Goal: Navigation & Orientation: Find specific page/section

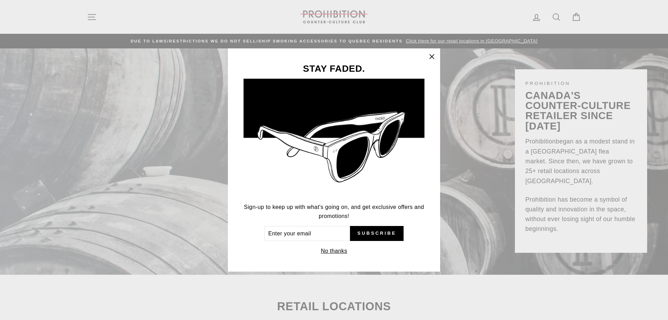
click at [434, 56] on icon "button" at bounding box center [432, 57] width 10 height 10
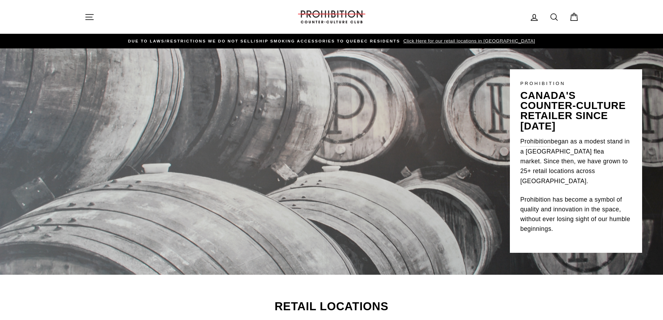
click at [92, 15] on icon "button" at bounding box center [90, 17] width 10 height 10
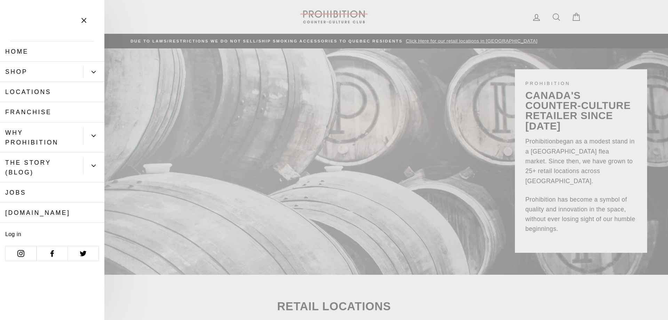
click at [99, 72] on button "Primary" at bounding box center [93, 72] width 21 height 12
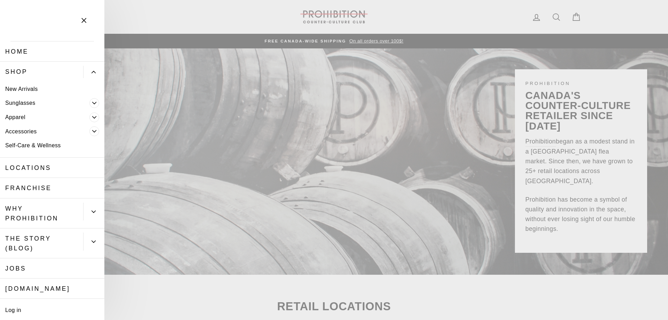
click at [93, 131] on icon "Primary" at bounding box center [95, 131] width 4 height 2
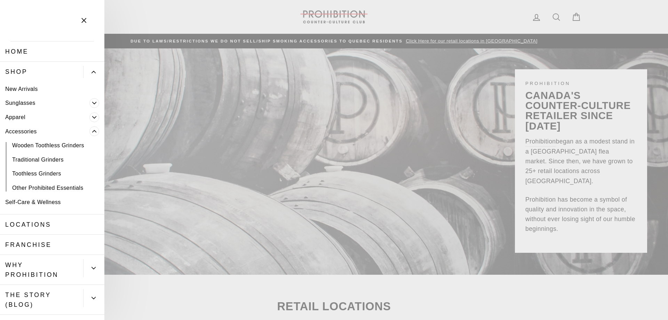
click at [45, 173] on link "Toothless Grinders" at bounding box center [52, 174] width 104 height 14
click at [73, 189] on link "Other Prohibited Essentials" at bounding box center [52, 188] width 104 height 14
click at [72, 187] on link "Other Prohibited Essentials" at bounding box center [52, 188] width 104 height 14
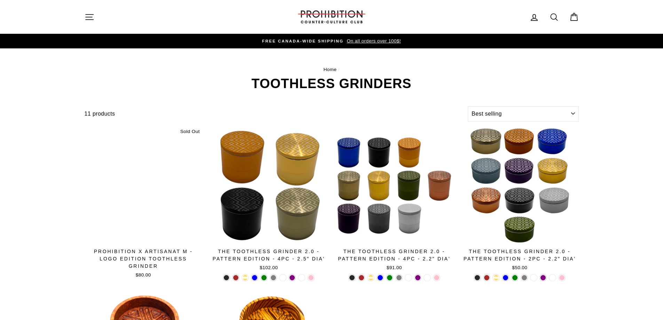
select select "best-selling"
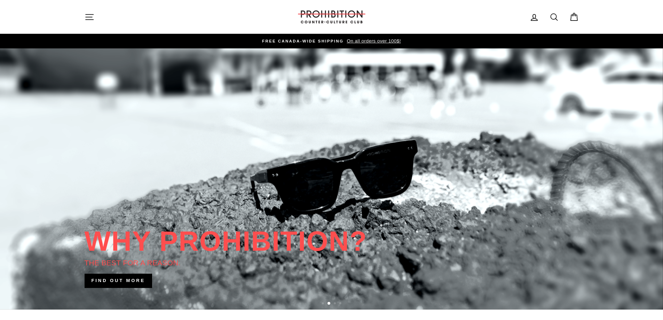
click at [89, 19] on icon "button" at bounding box center [90, 17] width 10 height 10
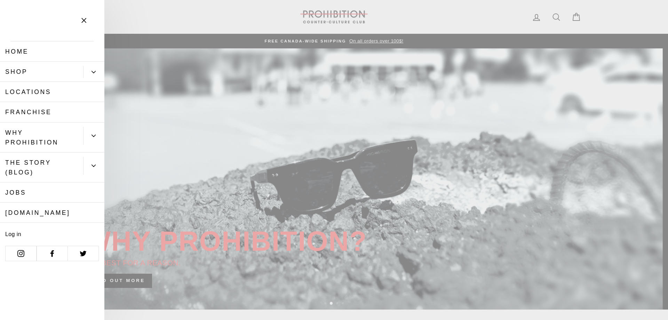
click at [94, 73] on icon "Primary" at bounding box center [94, 72] width 4 height 4
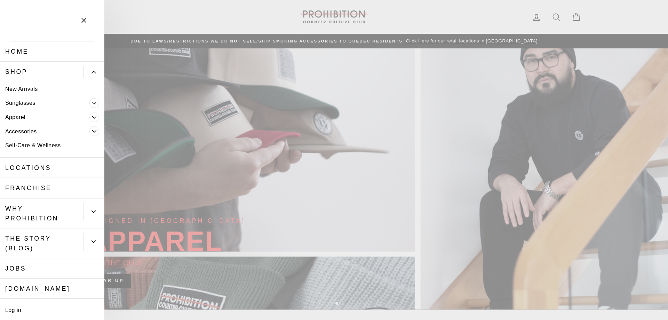
click at [93, 117] on icon "Primary" at bounding box center [95, 117] width 4 height 2
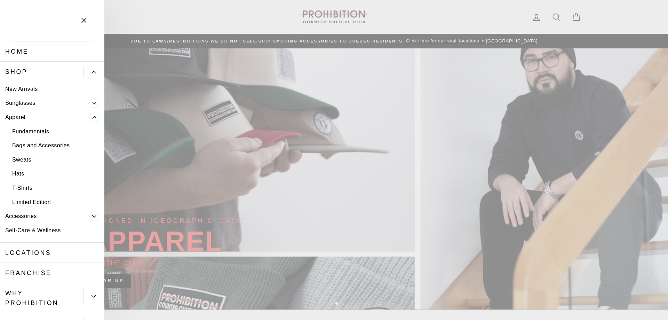
click at [92, 217] on icon "Primary" at bounding box center [94, 216] width 4 height 4
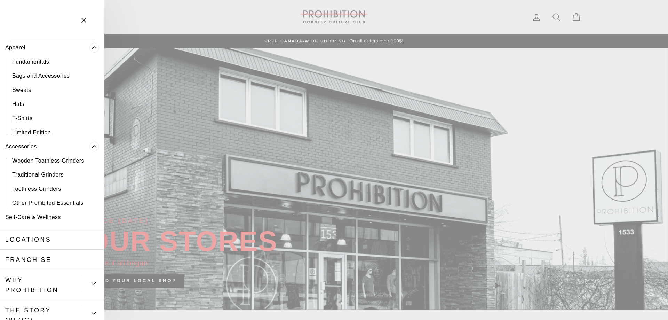
scroll to position [104, 0]
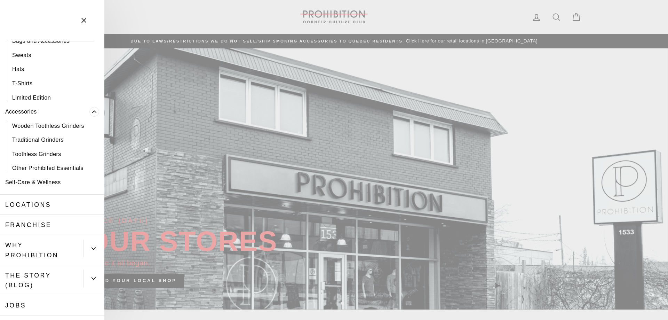
click at [55, 168] on link "Other Prohibited Essentials" at bounding box center [52, 168] width 104 height 14
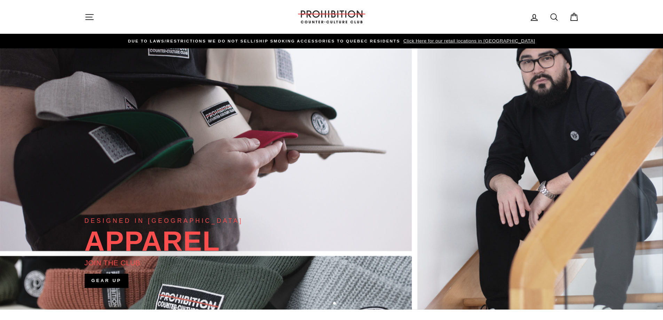
click at [89, 18] on icon "button" at bounding box center [90, 17] width 10 height 10
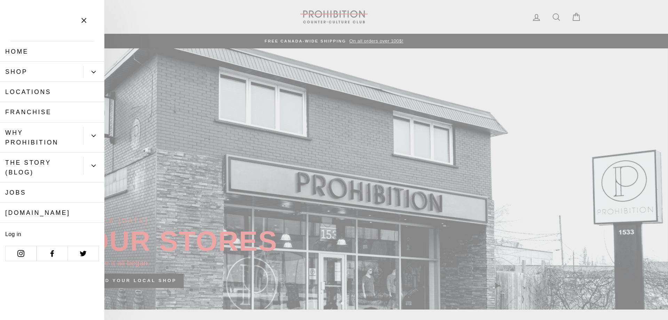
click at [95, 135] on icon "Primary" at bounding box center [94, 136] width 4 height 4
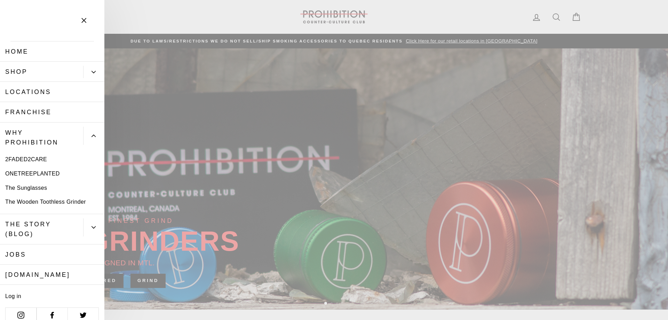
click at [91, 113] on link "Franchise" at bounding box center [52, 112] width 104 height 20
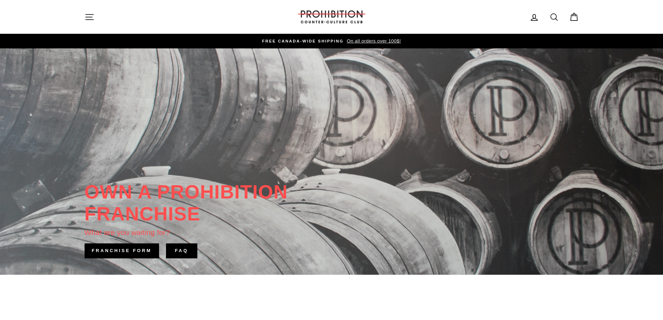
click at [87, 19] on icon "button" at bounding box center [90, 17] width 10 height 10
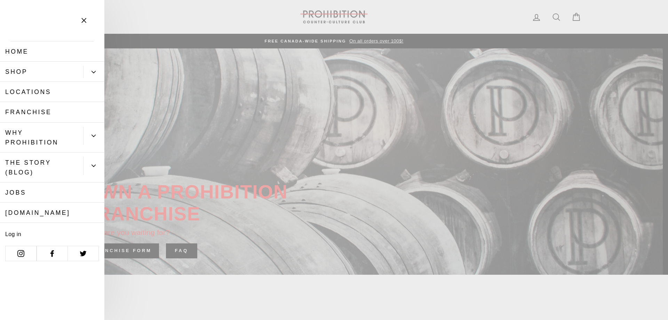
click at [94, 68] on button "Primary" at bounding box center [93, 72] width 21 height 12
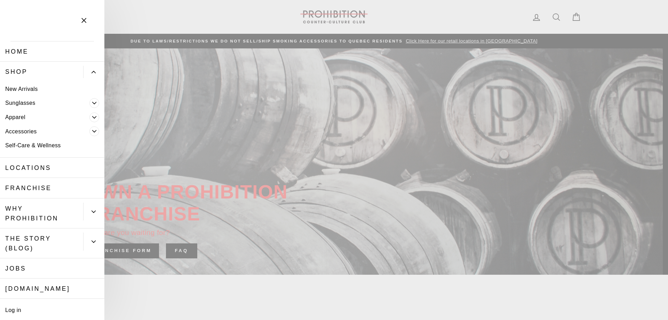
click at [92, 131] on icon "Primary" at bounding box center [94, 131] width 4 height 4
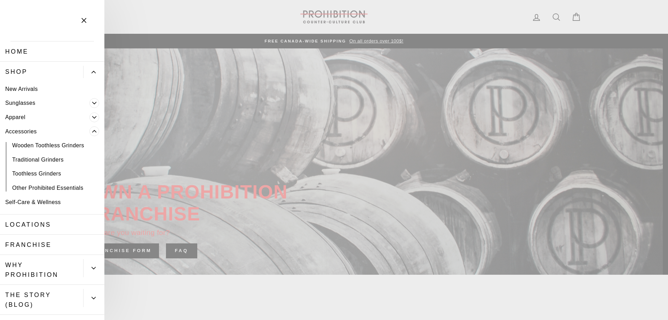
click at [46, 175] on link "Toothless Grinders" at bounding box center [52, 174] width 104 height 14
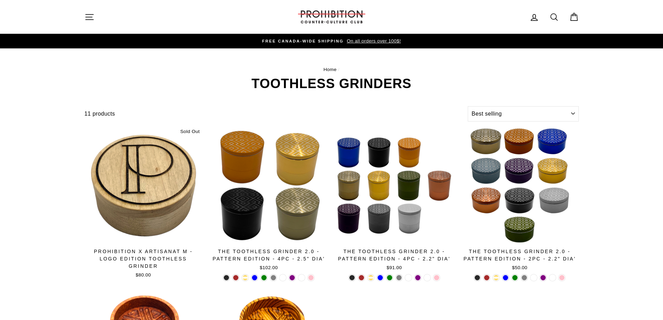
select select "best-selling"
